Goal: Information Seeking & Learning: Learn about a topic

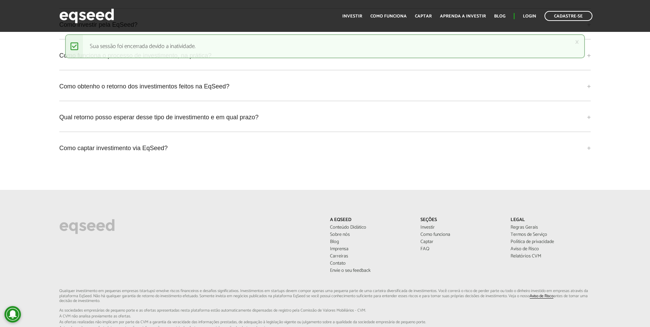
scroll to position [1735, 0]
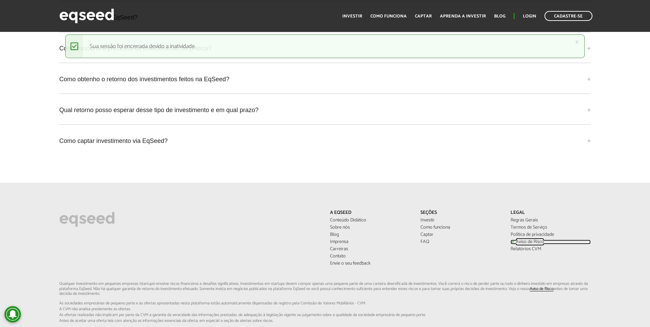
click at [530, 240] on link "Aviso de Risco" at bounding box center [551, 242] width 80 height 5
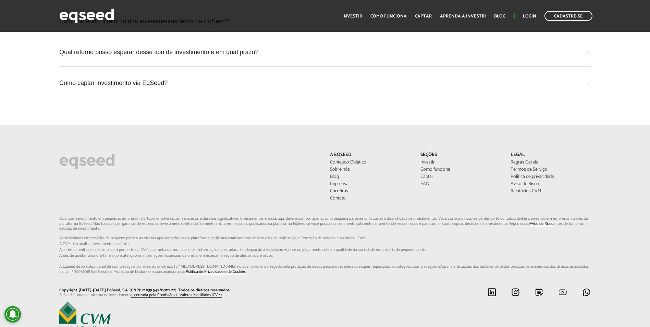
scroll to position [1816, 0]
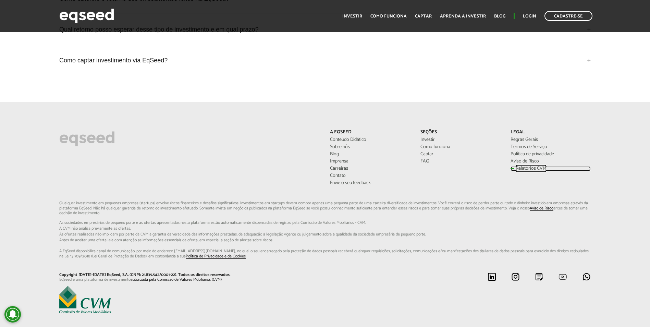
click at [528, 166] on link "Relatórios CVM" at bounding box center [551, 168] width 80 height 5
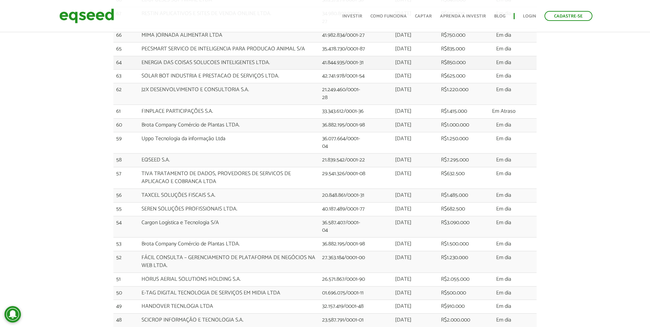
scroll to position [446, 0]
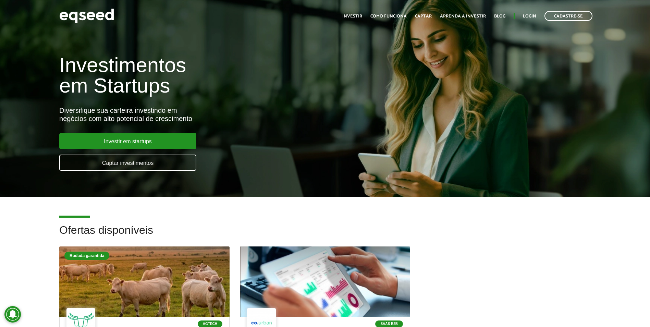
scroll to position [1816, 0]
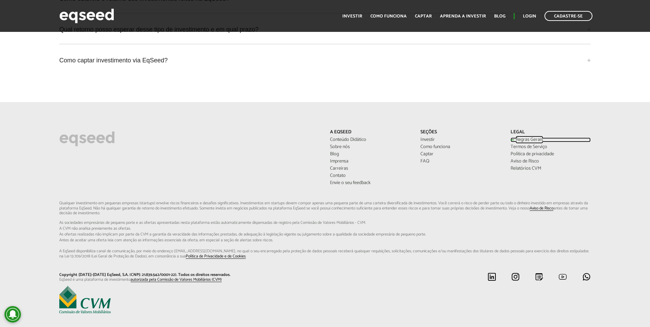
click at [527, 137] on link "Regras Gerais" at bounding box center [551, 139] width 80 height 5
